Goal: Information Seeking & Learning: Learn about a topic

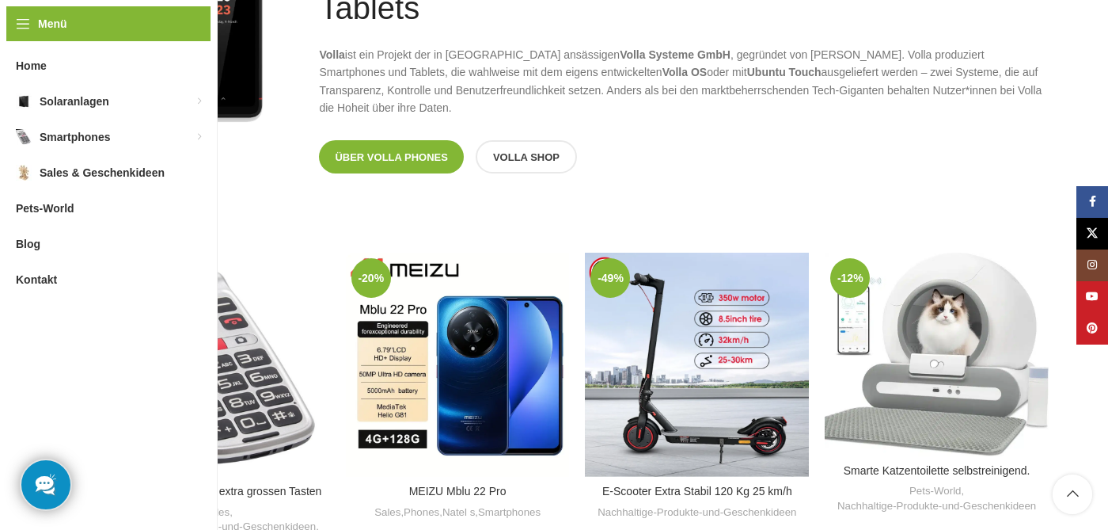
scroll to position [1588, 0]
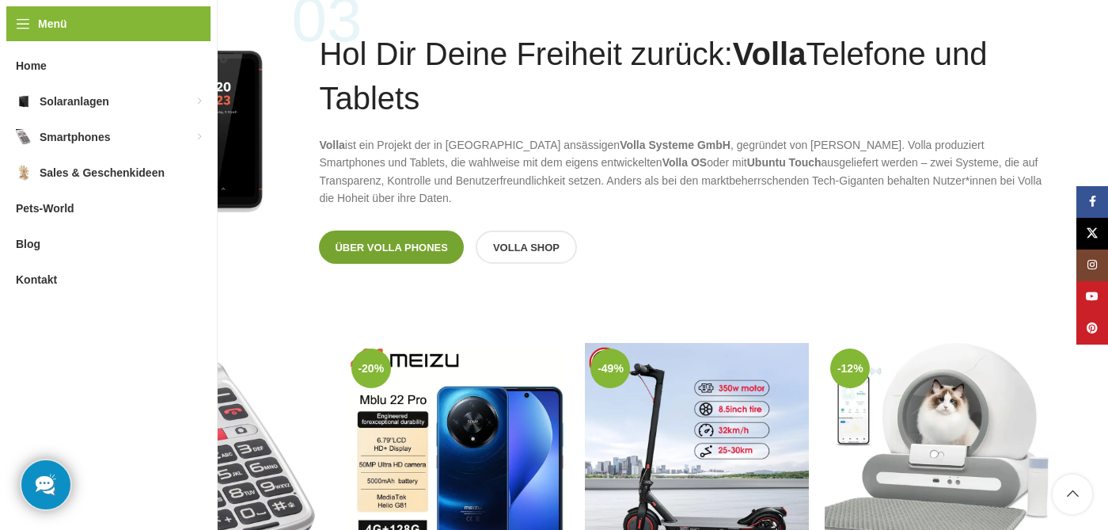
click at [385, 249] on span "Über Volla Phones" at bounding box center [391, 247] width 113 height 13
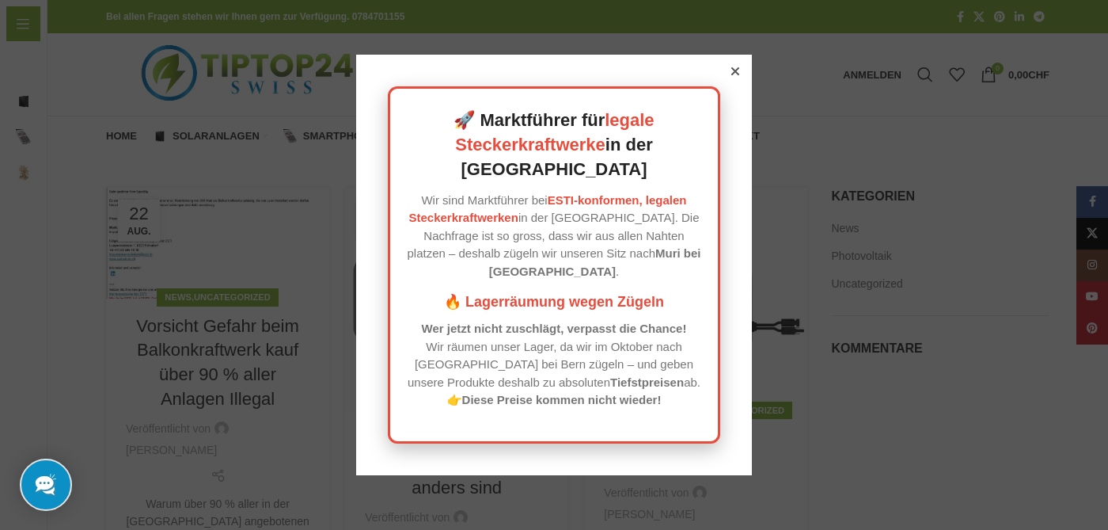
click at [732, 75] on icon at bounding box center [735, 71] width 8 height 8
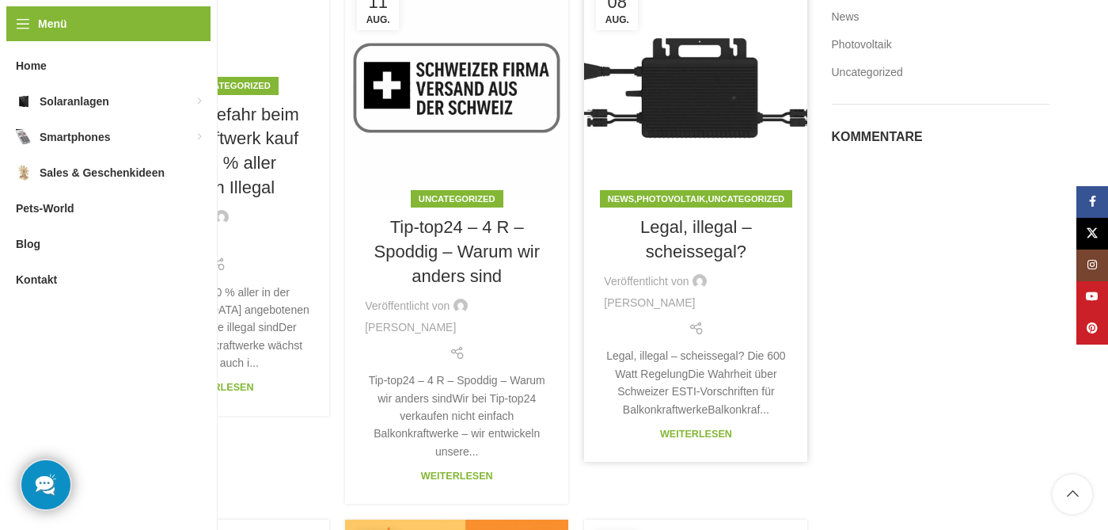
scroll to position [219, 0]
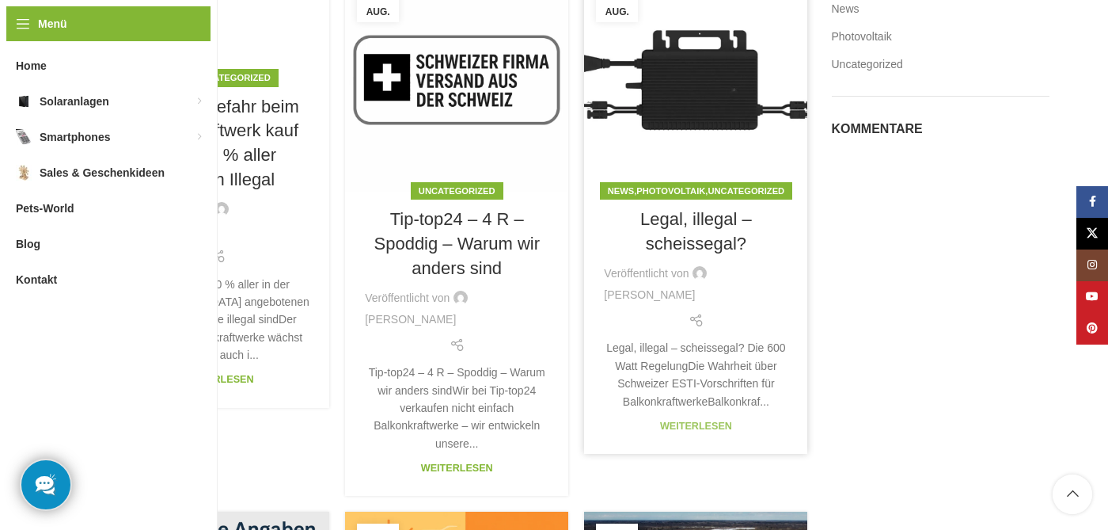
click at [712, 421] on link "Weiterlesen" at bounding box center [696, 425] width 72 height 11
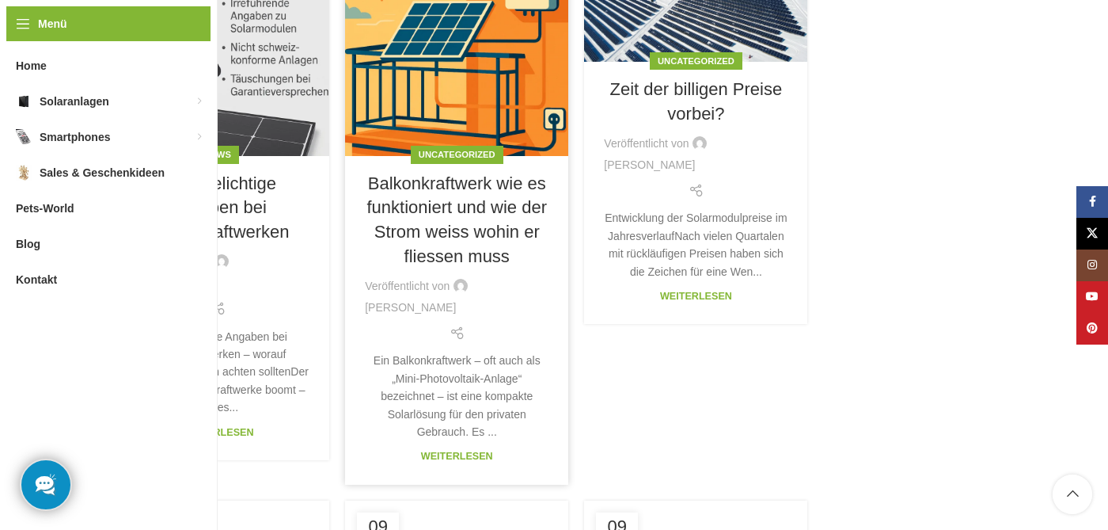
scroll to position [713, 0]
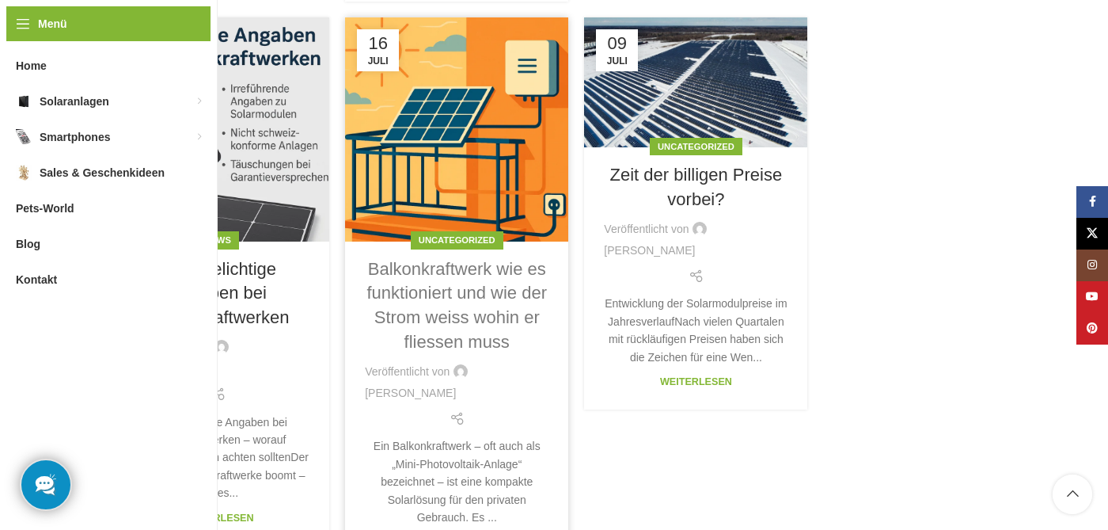
click at [480, 340] on link "Balkonkraftwerk wie es funktioniert und wie der Strom weiss wohin er fliessen m…" at bounding box center [457, 305] width 180 height 93
